Goal: Information Seeking & Learning: Learn about a topic

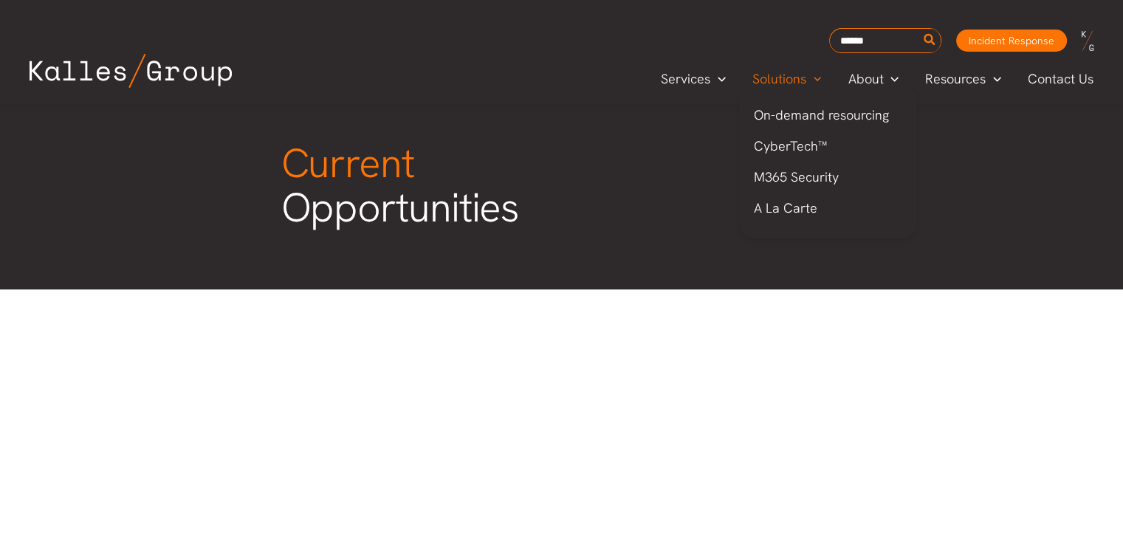
scroll to position [73, 0]
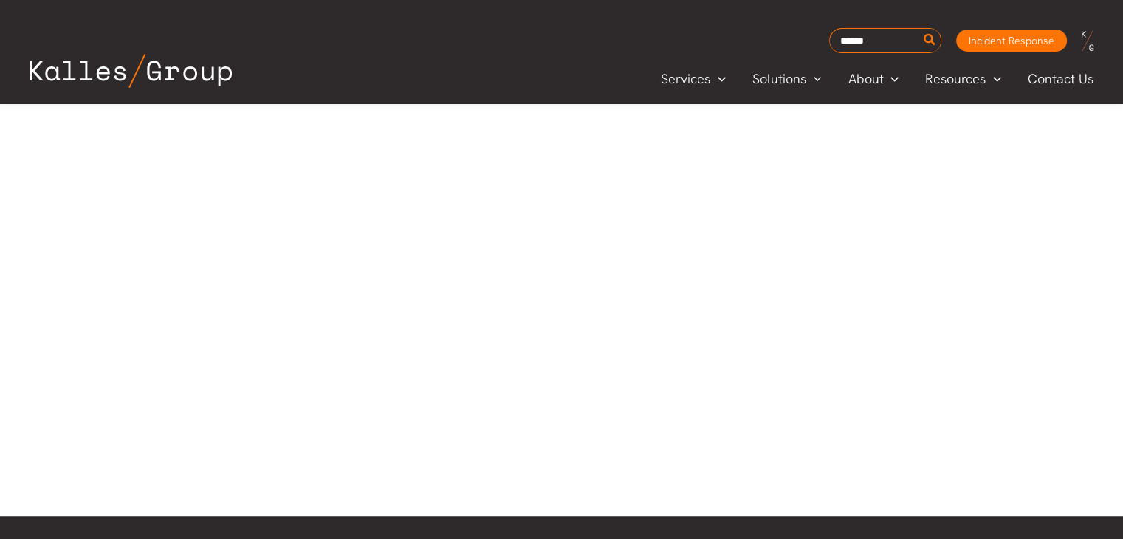
scroll to position [812, 0]
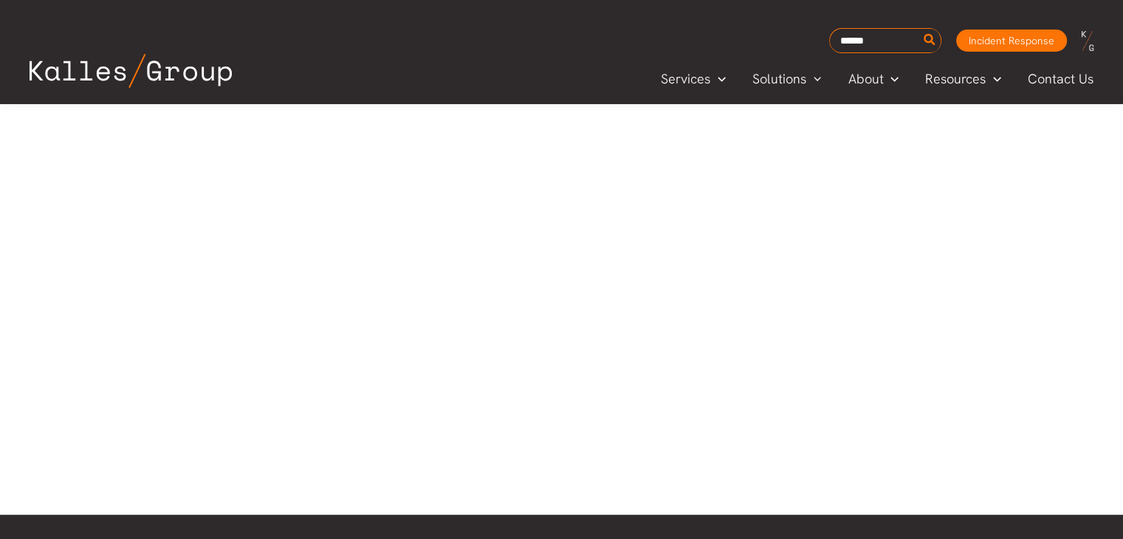
click at [909, 311] on div at bounding box center [561, 17] width 1123 height 993
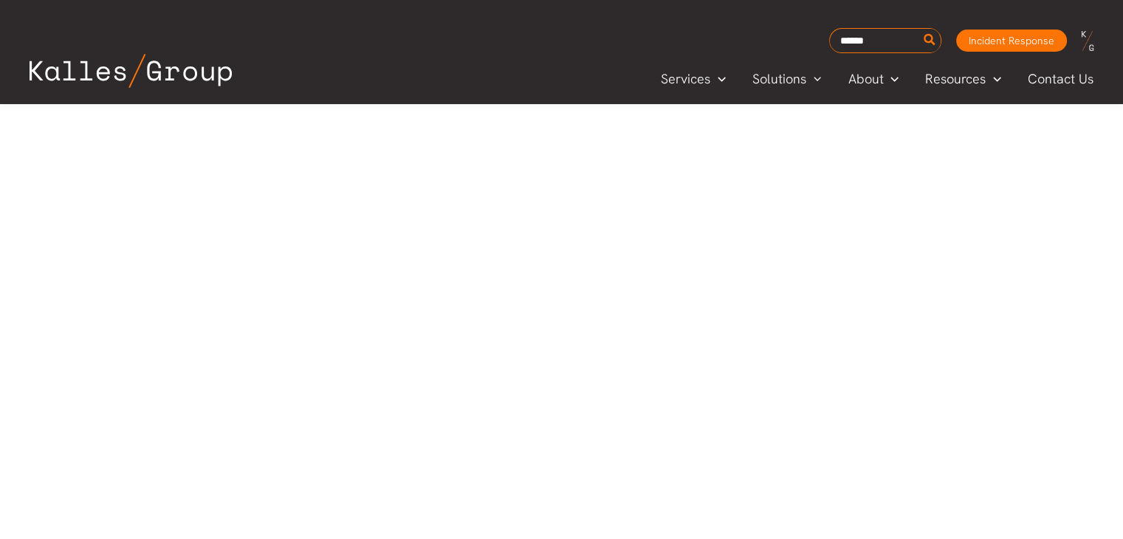
scroll to position [713, 0]
click at [911, 210] on div at bounding box center [561, 116] width 1123 height 993
click at [1054, 410] on div at bounding box center [561, 168] width 1123 height 993
click at [1048, 382] on div at bounding box center [561, 168] width 1123 height 993
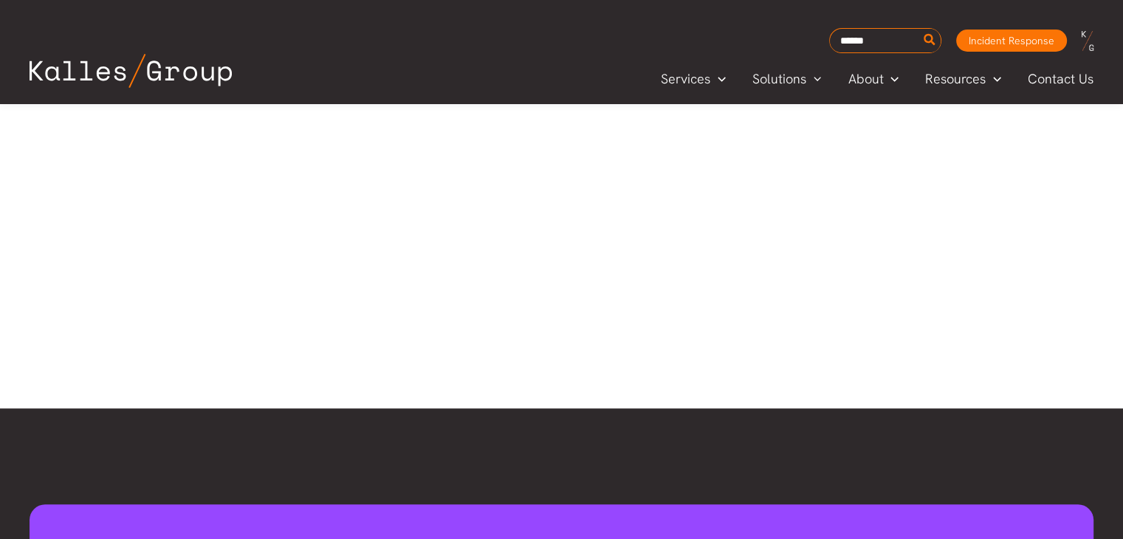
scroll to position [902, 0]
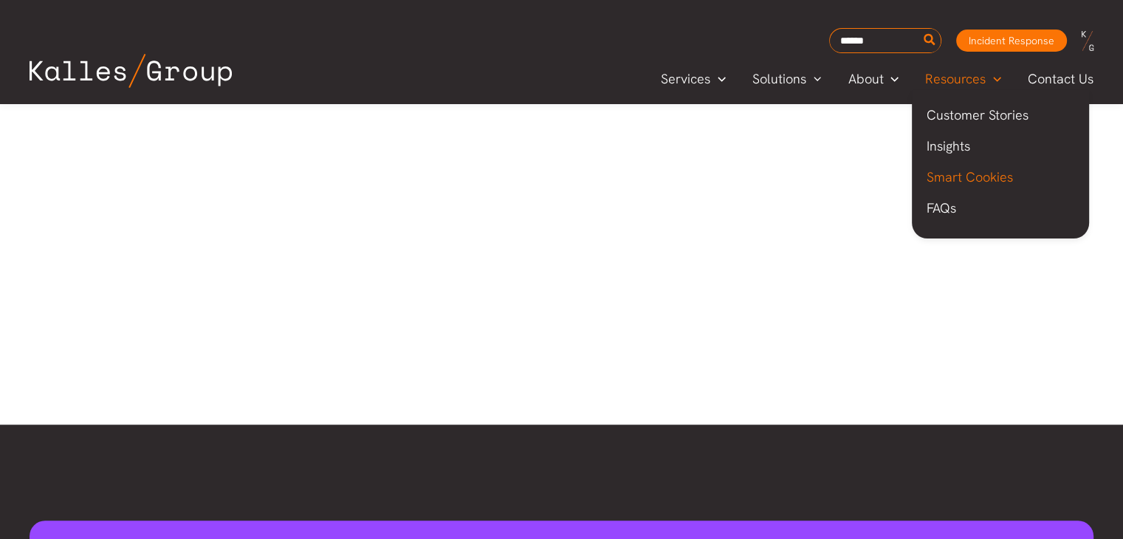
click at [996, 178] on span "Smart Cookies" at bounding box center [969, 176] width 86 height 17
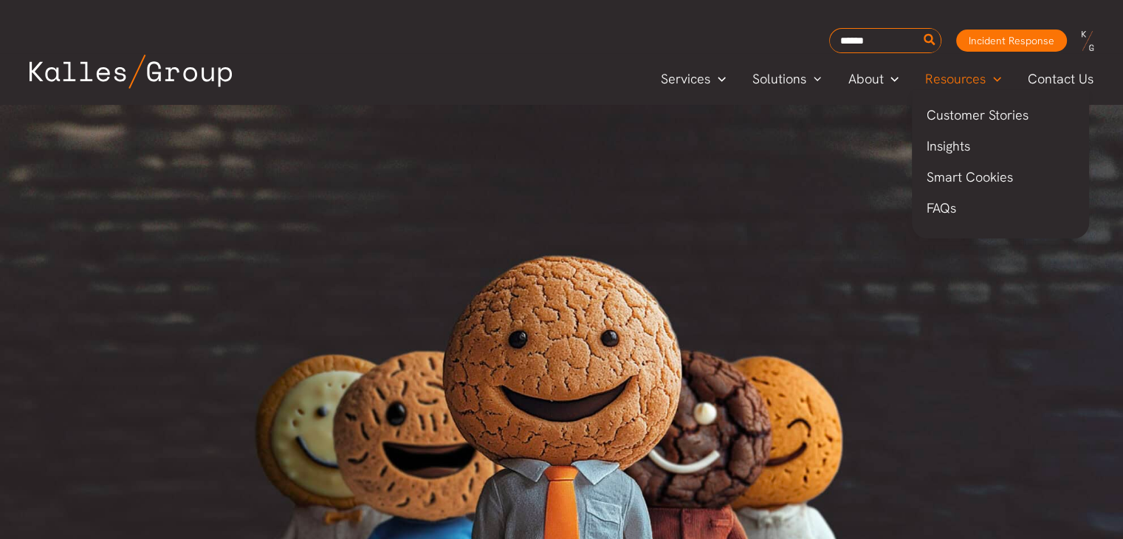
click at [967, 174] on span "Smart Cookies" at bounding box center [969, 176] width 86 height 17
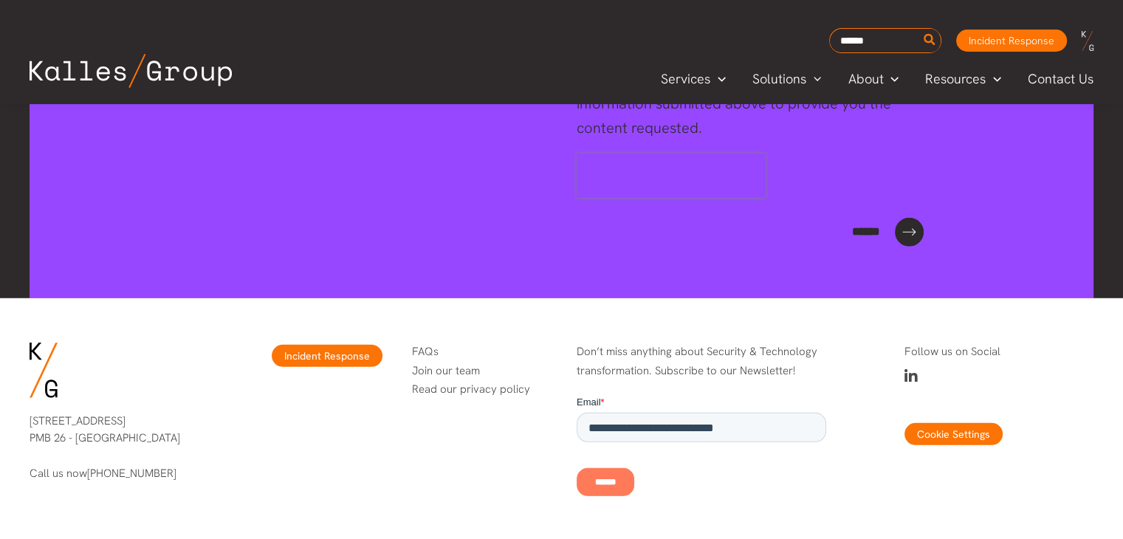
scroll to position [4134, 0]
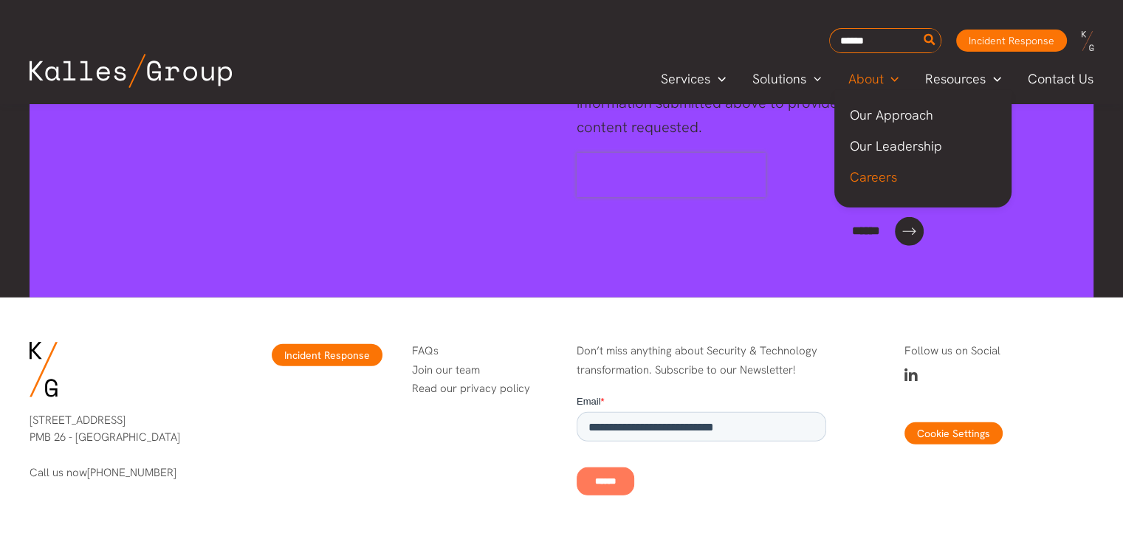
click at [892, 178] on span "Careers" at bounding box center [872, 176] width 47 height 17
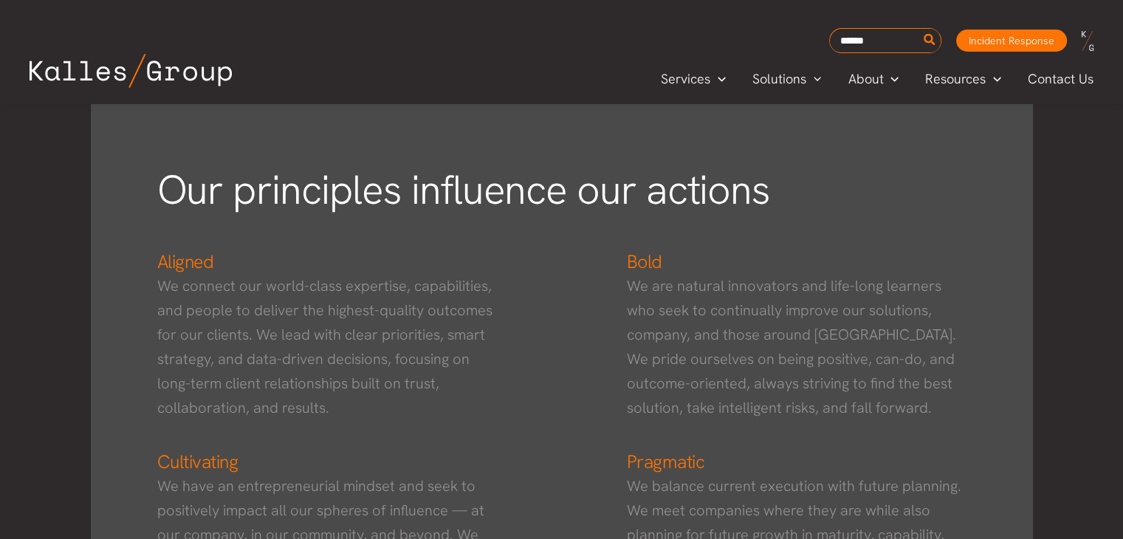
scroll to position [1082, 0]
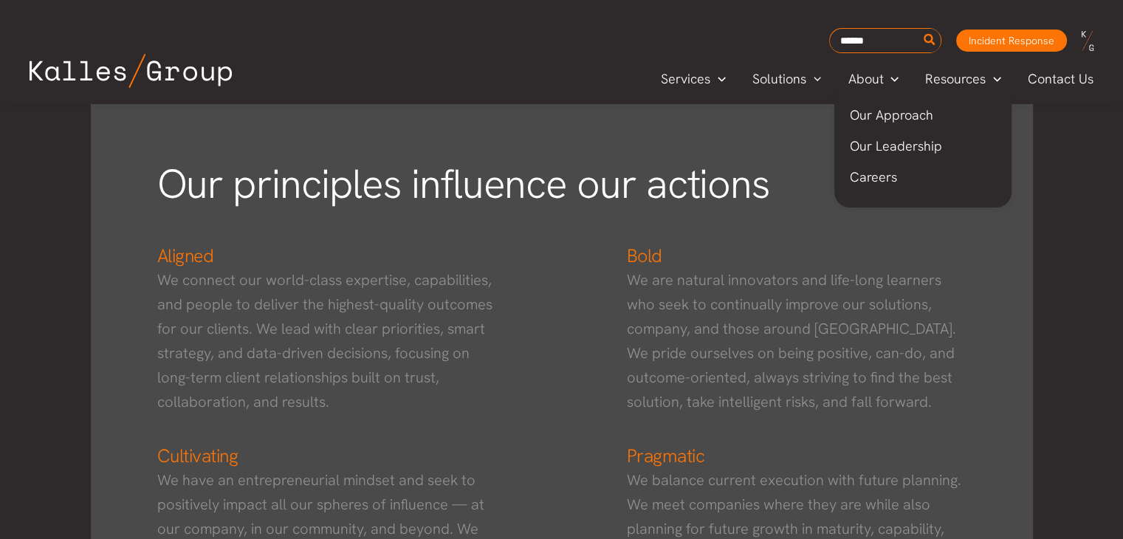
click at [865, 176] on span "Careers" at bounding box center [872, 176] width 47 height 17
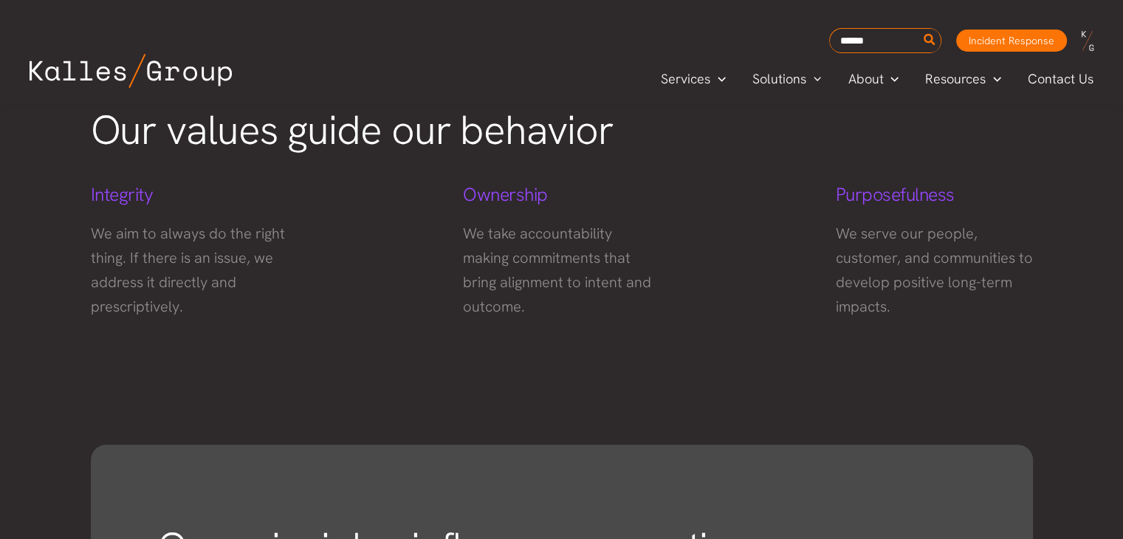
scroll to position [720, 0]
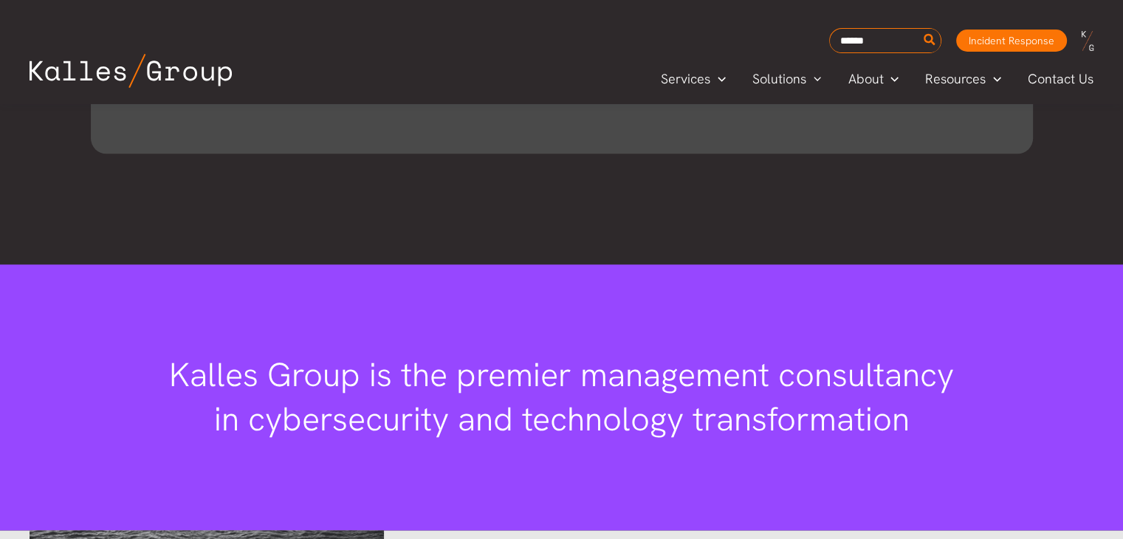
scroll to position [1620, 0]
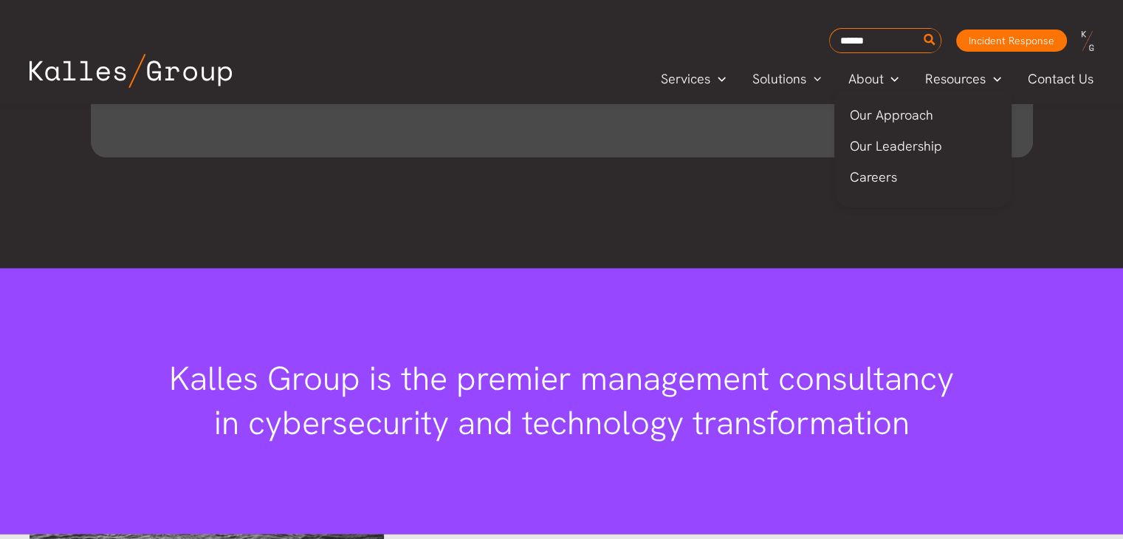
click at [872, 170] on span "Careers" at bounding box center [872, 176] width 47 height 17
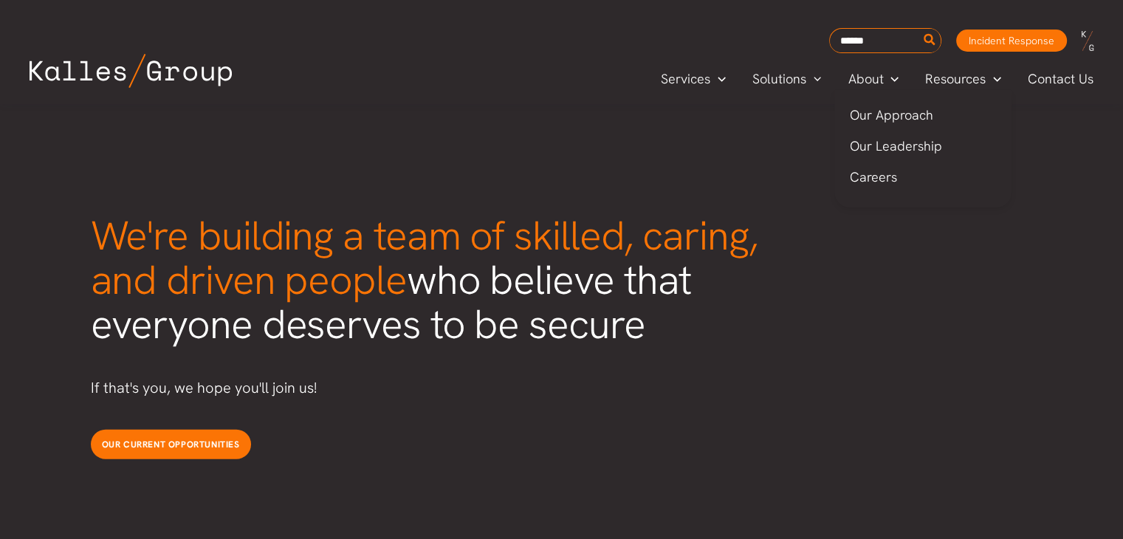
scroll to position [3720, 0]
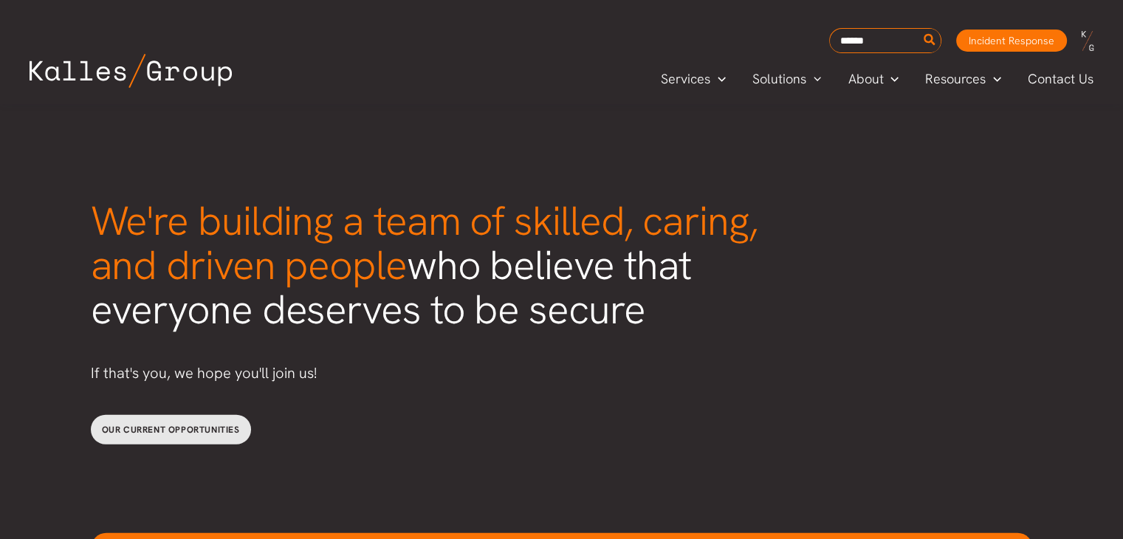
click at [210, 424] on span "Our current opportunities" at bounding box center [171, 430] width 138 height 12
